Goal: Task Accomplishment & Management: Manage account settings

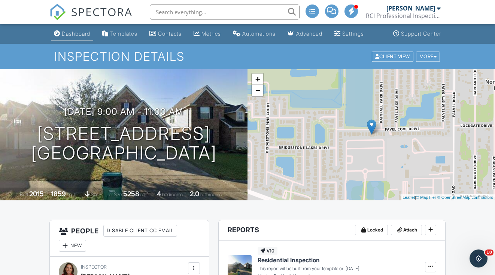
click at [78, 37] on link "Dashboard" at bounding box center [72, 34] width 42 height 14
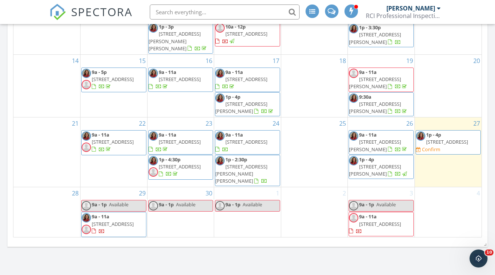
scroll to position [21, 0]
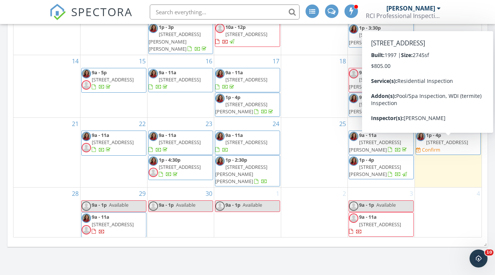
click at [441, 145] on span "19415 Water Point Trail, Humble 77346" at bounding box center [447, 142] width 42 height 7
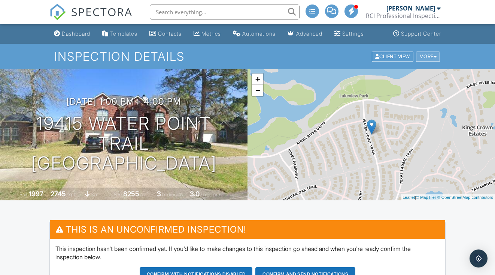
click at [419, 58] on div "More" at bounding box center [428, 56] width 24 height 10
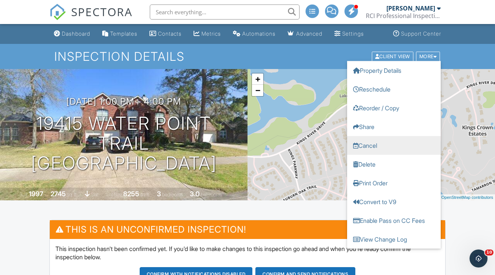
click at [362, 148] on link "Cancel" at bounding box center [394, 145] width 94 height 19
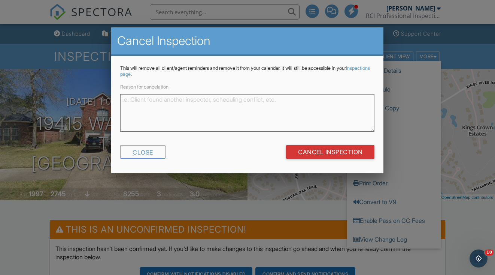
click at [270, 111] on textarea "Reason for cancelation" at bounding box center [247, 112] width 254 height 37
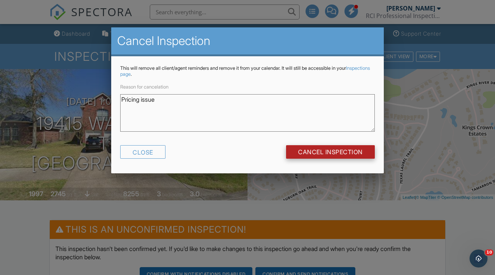
type textarea "Pricing issue"
click at [343, 152] on input "Cancel Inspection" at bounding box center [330, 151] width 89 height 13
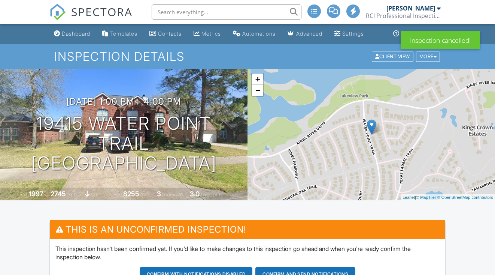
click at [78, 36] on div "Dashboard" at bounding box center [76, 33] width 28 height 6
